Goal: Task Accomplishment & Management: Use online tool/utility

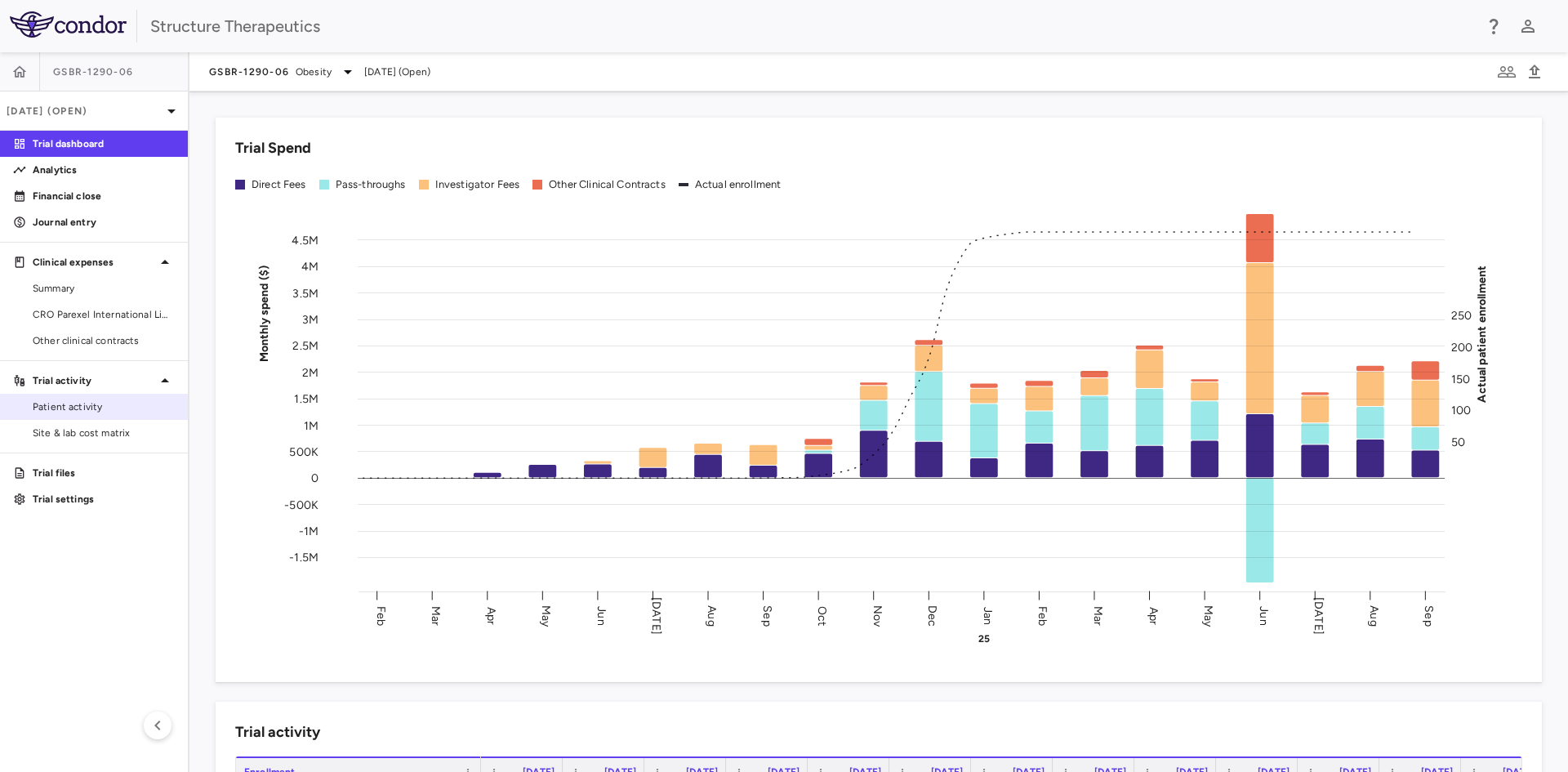
click at [101, 402] on span "Patient activity" at bounding box center [103, 406] width 142 height 14
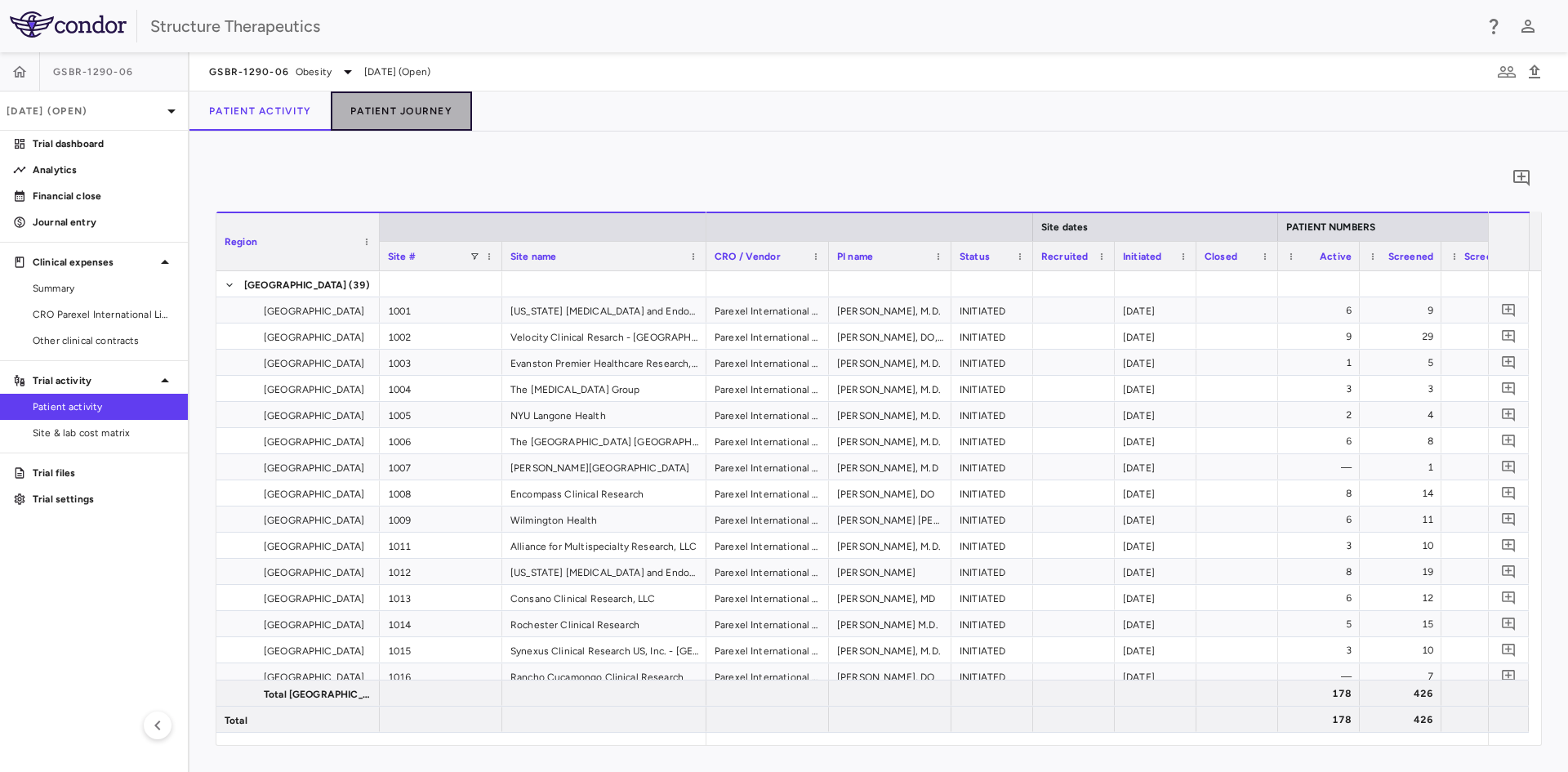
click at [405, 122] on button "Patient Journey" at bounding box center [402, 110] width 142 height 39
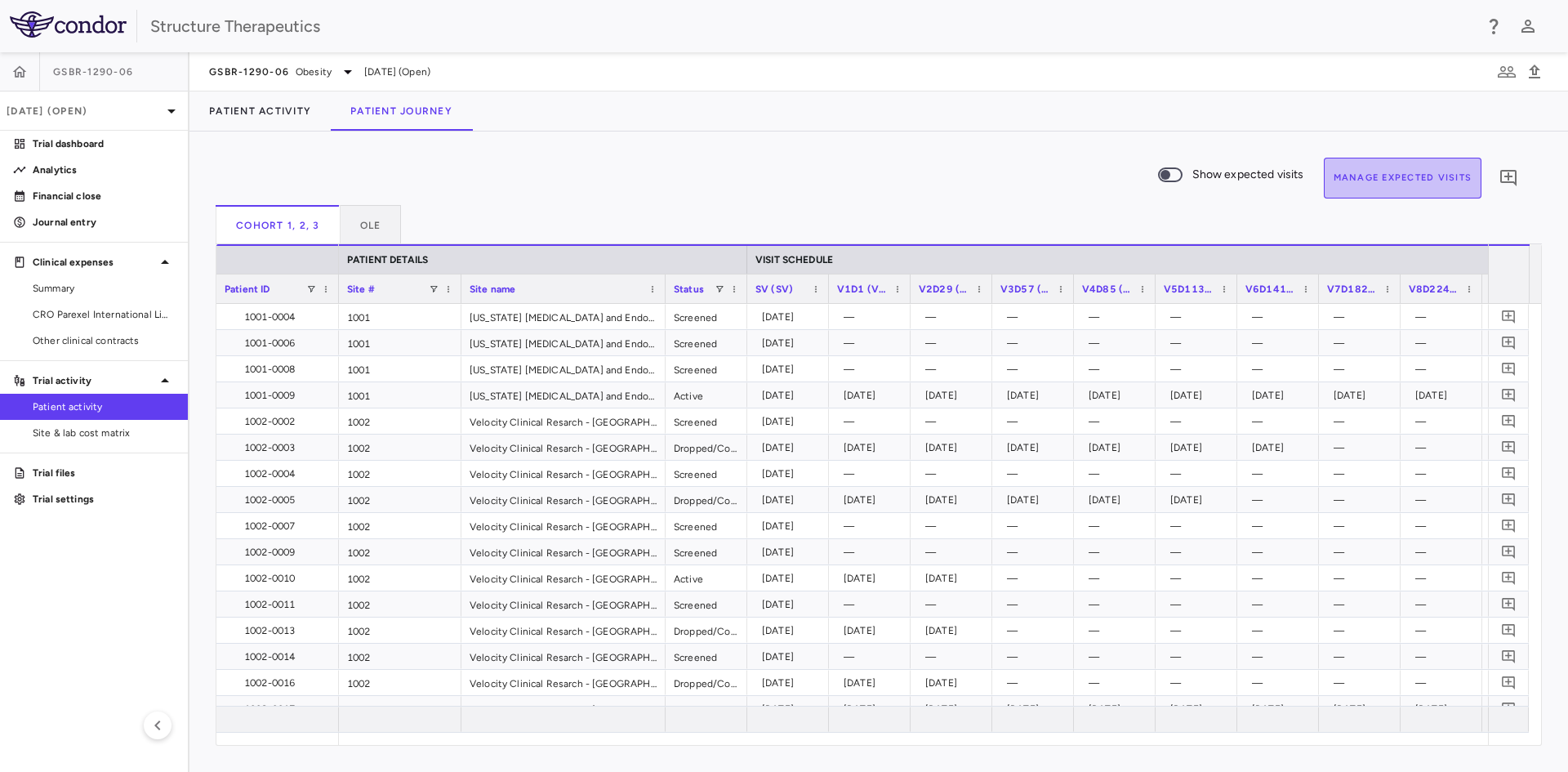
click at [1380, 184] on button "Manage Expected Visits" at bounding box center [1403, 178] width 159 height 41
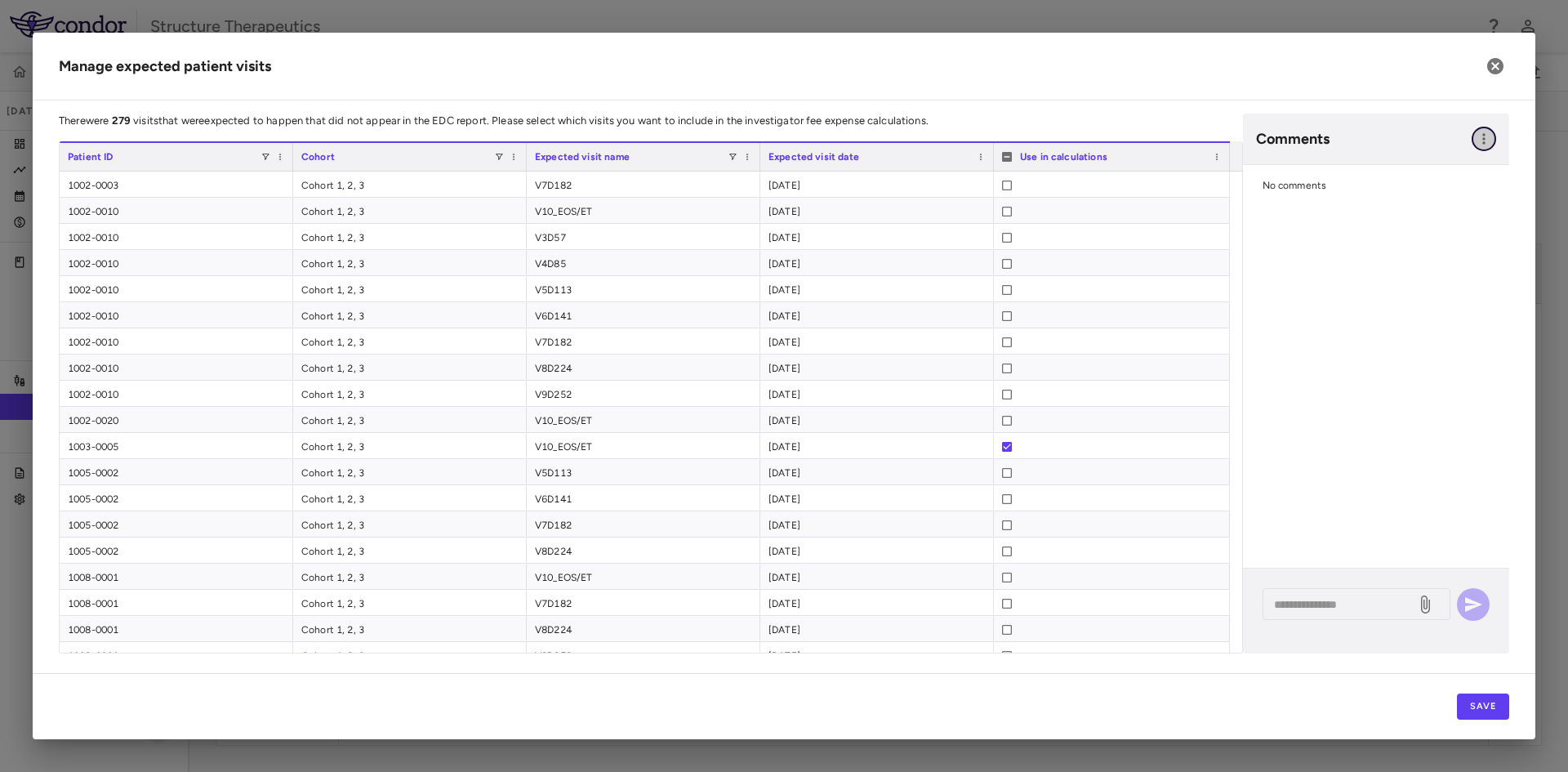
click at [1487, 143] on icon "button" at bounding box center [1483, 138] width 16 height 16
click at [1450, 168] on div "Show prior period comments" at bounding box center [1401, 172] width 192 height 30
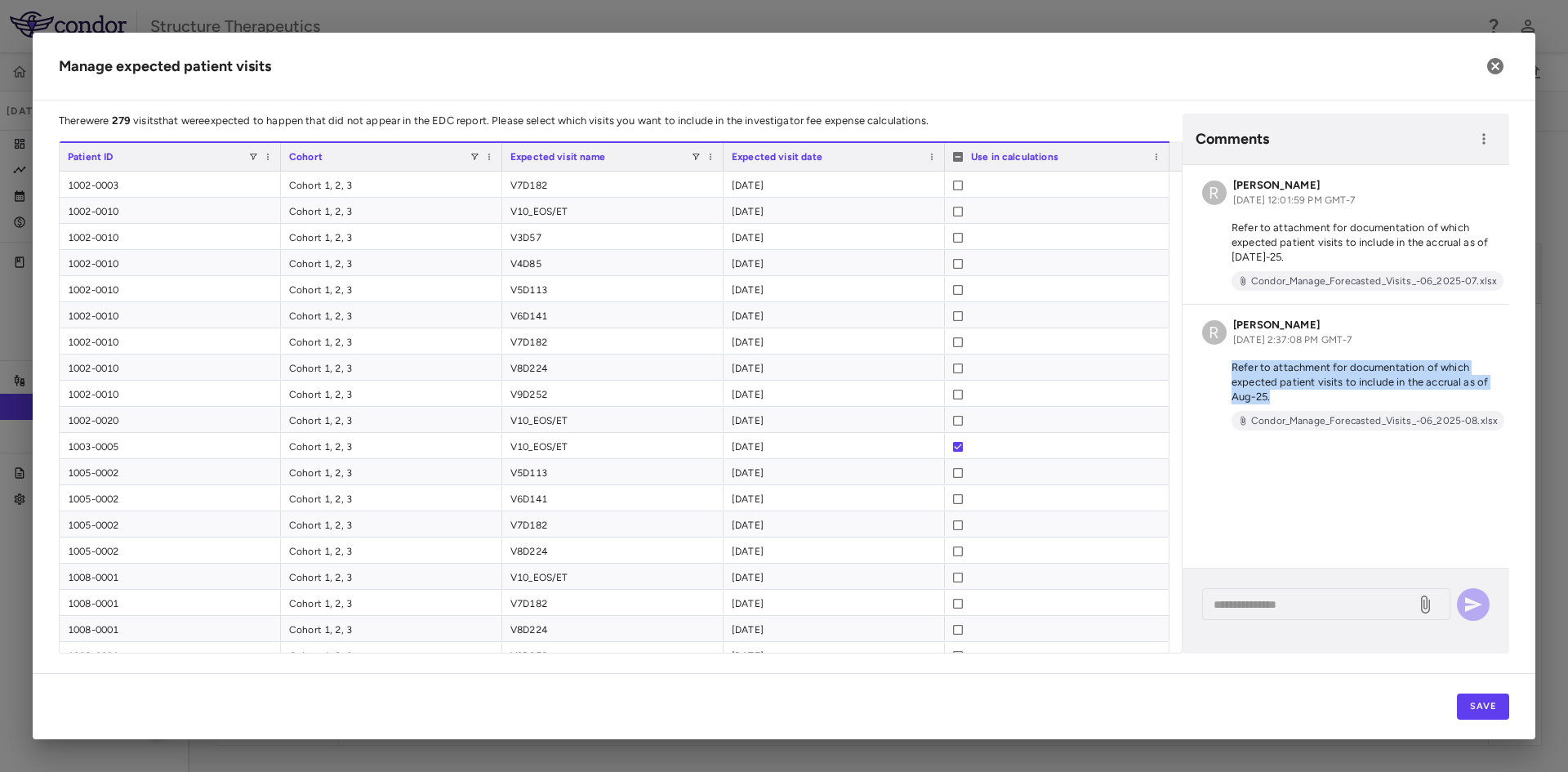
drag, startPoint x: 1290, startPoint y: 395, endPoint x: 1232, endPoint y: 372, distance: 62.4
click at [1232, 372] on p "Refer to attachment for documentation of which expected patient visits to inclu…" at bounding box center [1346, 383] width 287 height 44
copy p "Refer to attachment for documentation of which expected patient visits to inclu…"
click at [1481, 140] on icon "button" at bounding box center [1483, 138] width 16 height 16
click at [1456, 165] on div "Show prior period comments" at bounding box center [1401, 172] width 192 height 30
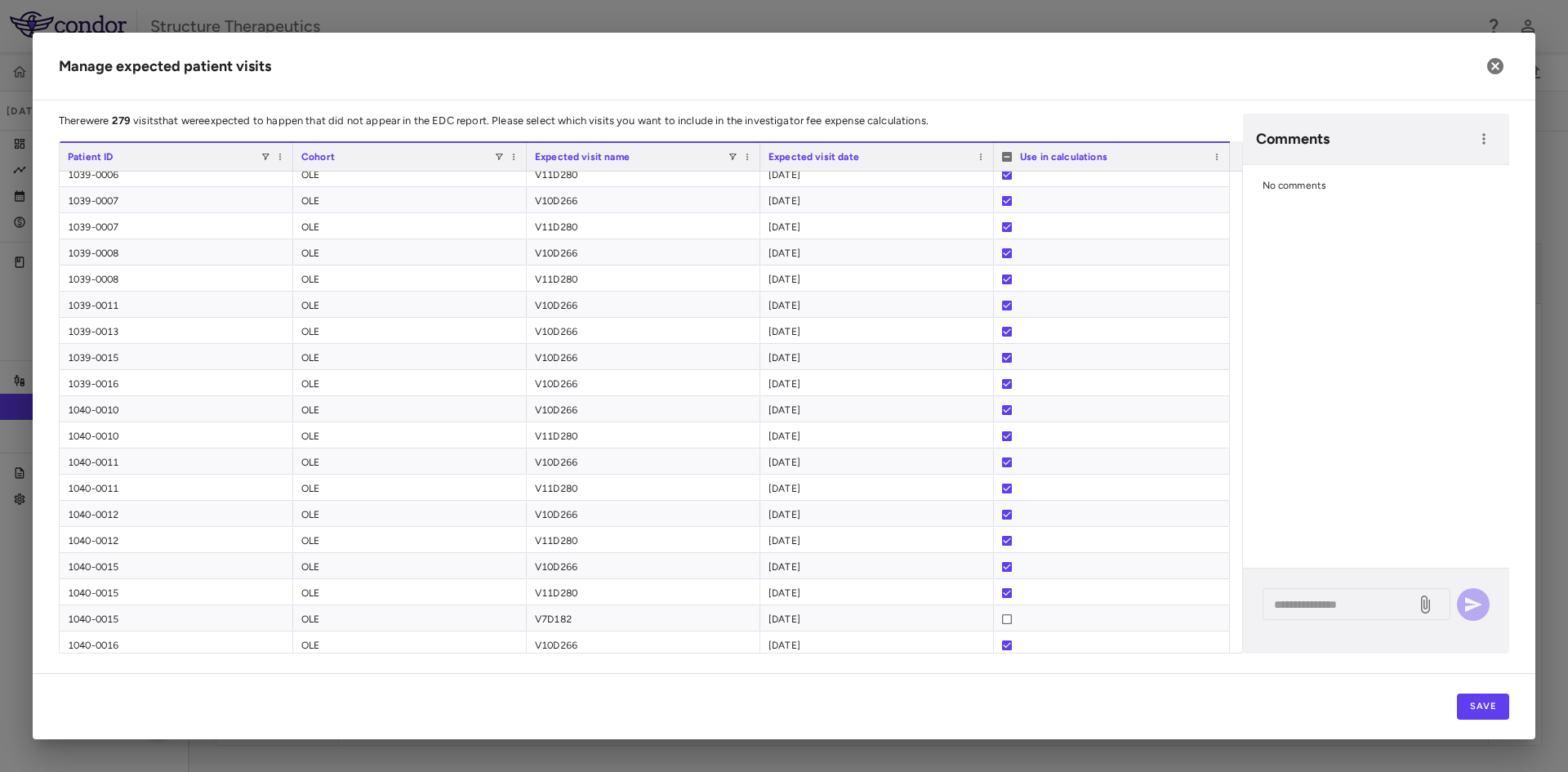
scroll to position [6731, 0]
click at [1299, 247] on div "No comments" at bounding box center [1377, 366] width 266 height 403
click at [1317, 611] on textarea at bounding box center [1339, 604] width 130 height 18
paste textarea "**********"
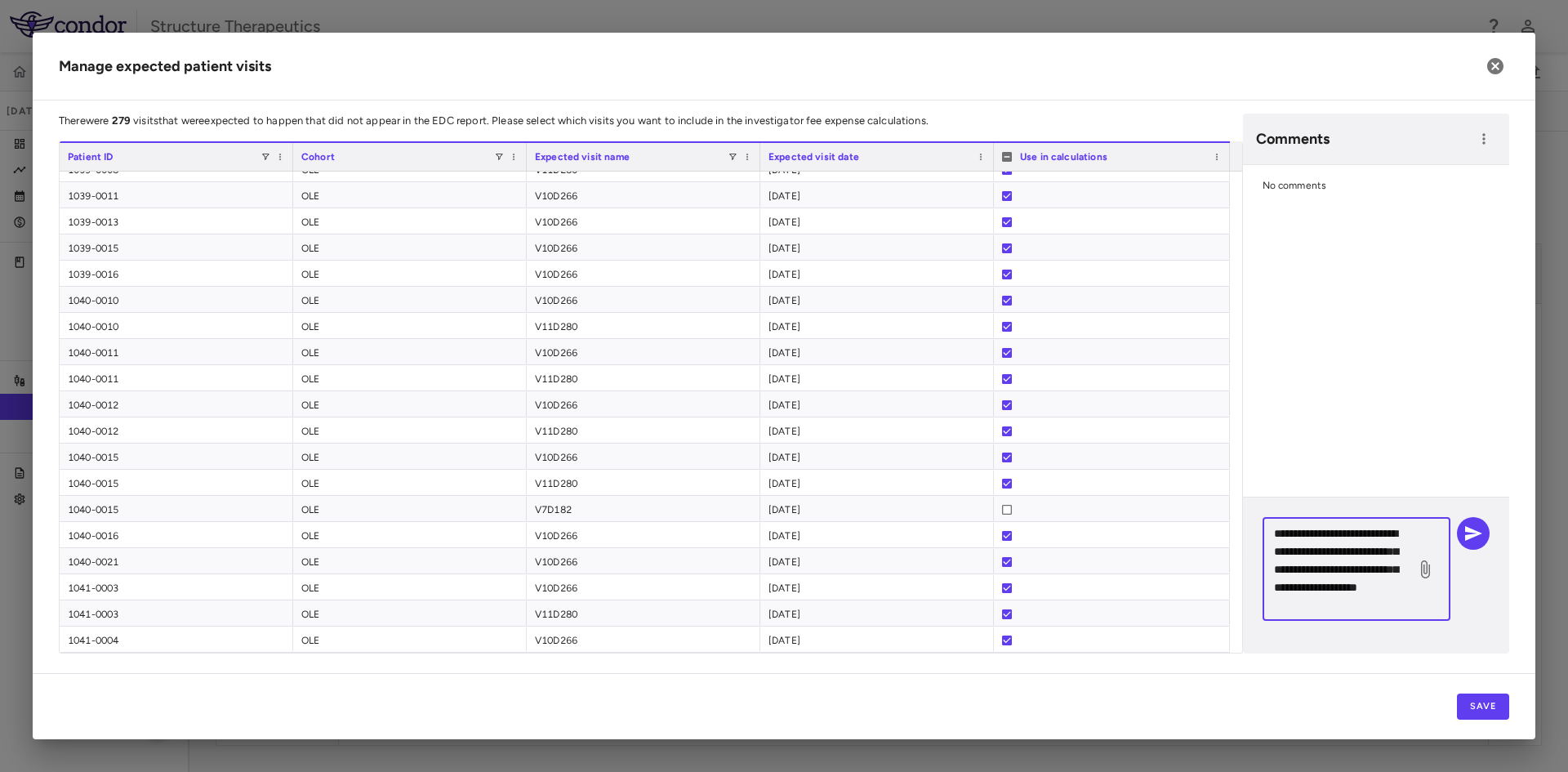
click at [1317, 611] on textarea "**********" at bounding box center [1339, 569] width 130 height 89
type textarea "**********"
click at [1423, 569] on icon at bounding box center [1425, 569] width 9 height 18
click at [0, 0] on input "file" at bounding box center [0, 0] width 0 height 0
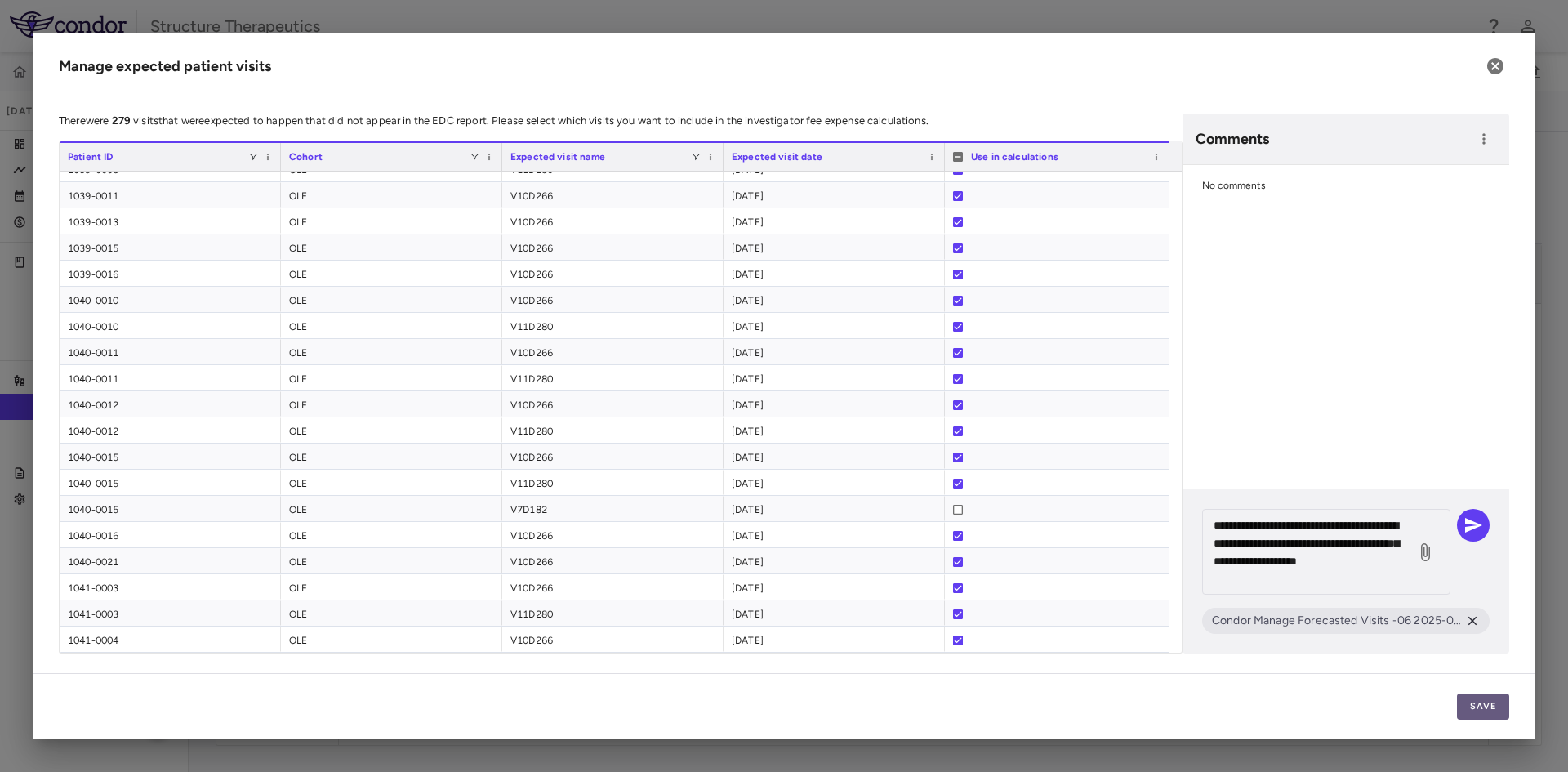
click at [1498, 712] on button "Save" at bounding box center [1483, 706] width 52 height 26
